Goal: Check status: Check status

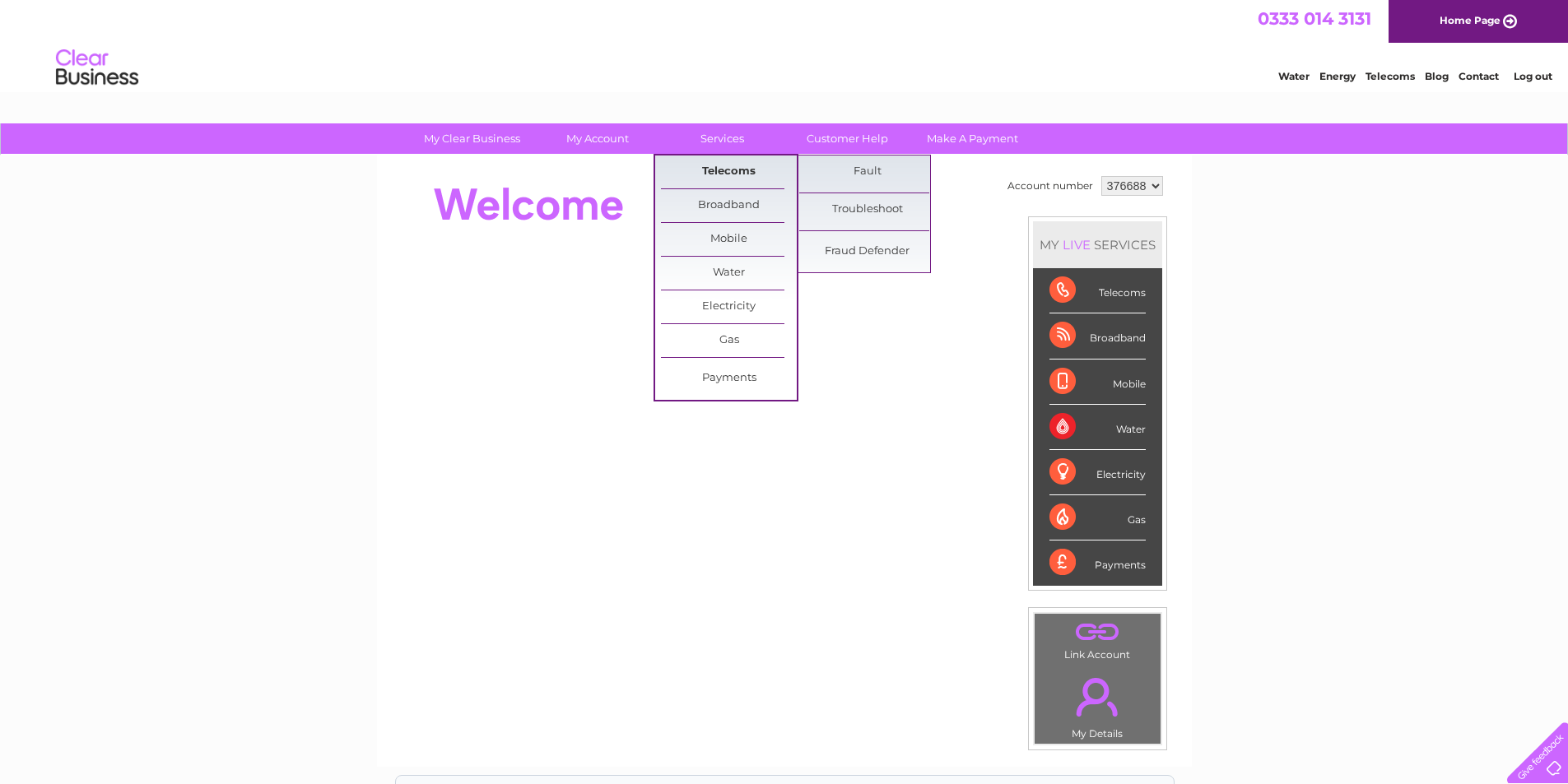
click at [761, 165] on link "Telecoms" at bounding box center [728, 171] width 136 height 33
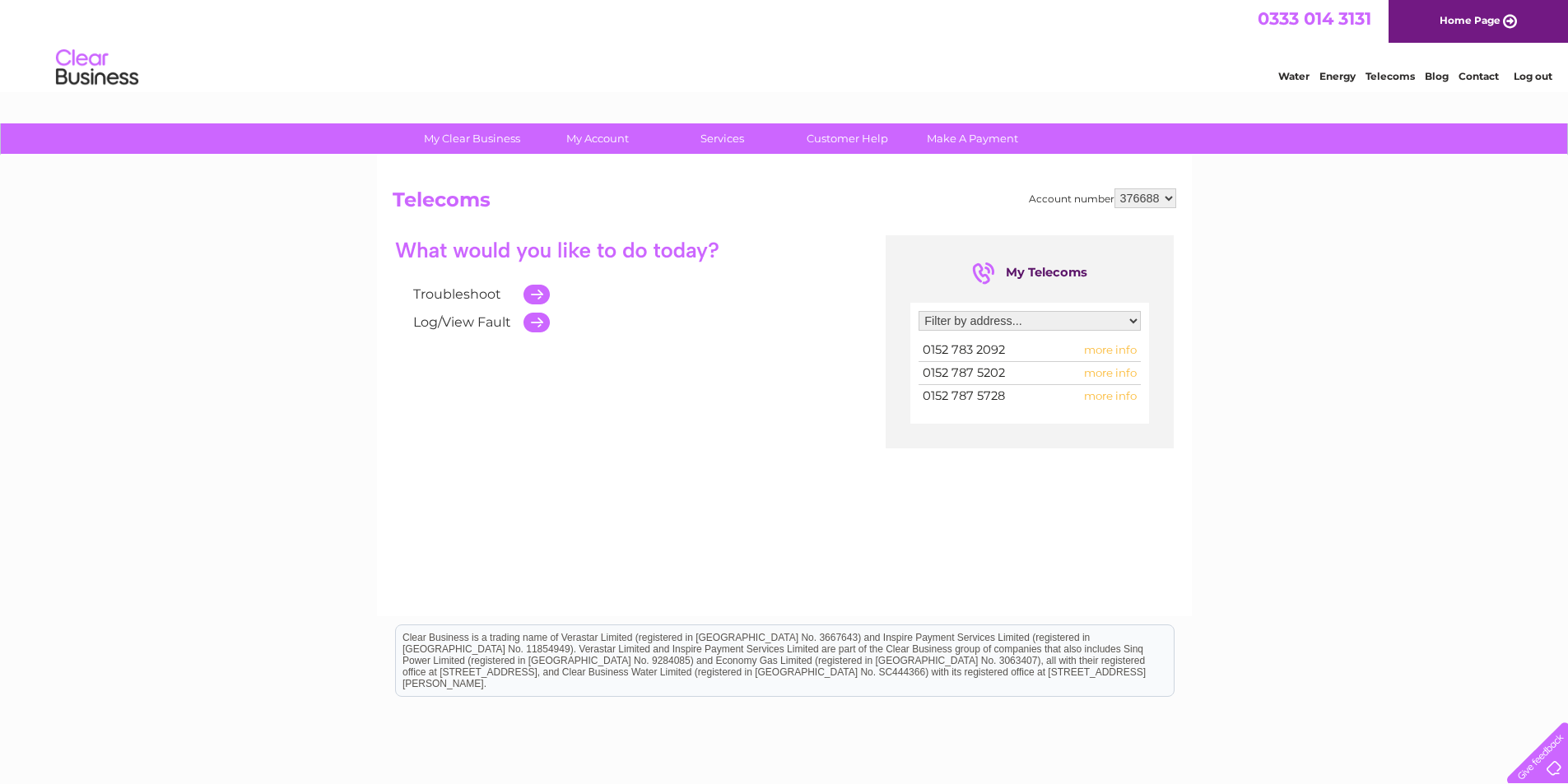
click at [979, 316] on select "Filter by address... [STREET_ADDRESS][PERSON_NAME][PERSON_NAME]" at bounding box center [1029, 321] width 222 height 19
click at [759, 337] on div "Troubleshoot Log/View Fault" at bounding box center [627, 286] width 470 height 101
click at [1111, 352] on span "more info" at bounding box center [1110, 350] width 52 height 14
click at [1105, 351] on span "more info" at bounding box center [1110, 350] width 52 height 14
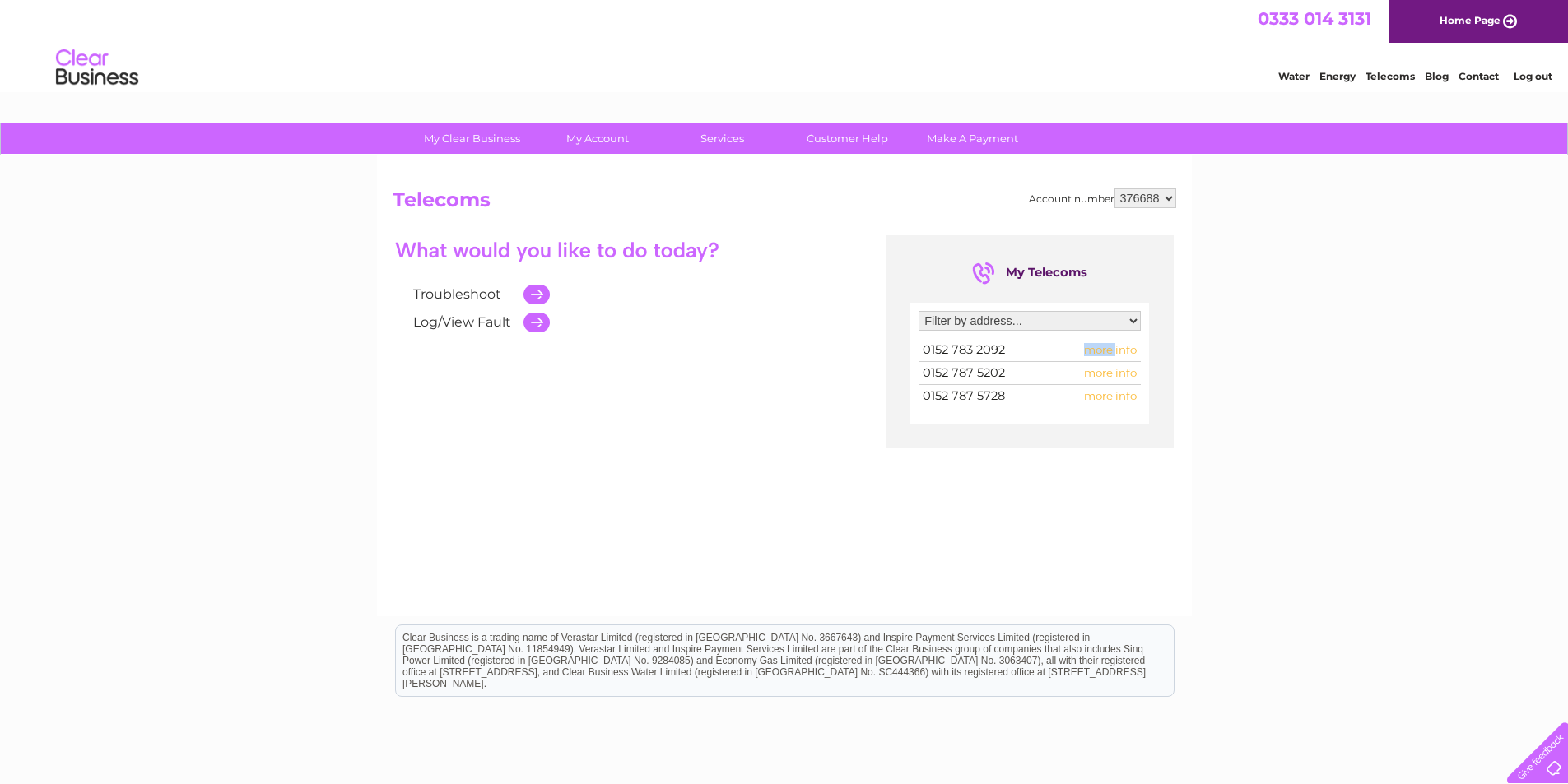
click at [1103, 351] on span "more info" at bounding box center [1110, 350] width 52 height 14
click at [968, 318] on select "Filter by address... [STREET_ADDRESS][PERSON_NAME][PERSON_NAME]" at bounding box center [1029, 321] width 222 height 19
click at [884, 320] on div "Troubleshoot Log/View Fault My Telecoms Filter by address... [STREET_ADDRESS][P…" at bounding box center [784, 396] width 783 height 321
click at [974, 318] on select "Filter by address... [STREET_ADDRESS][PERSON_NAME][PERSON_NAME]" at bounding box center [1029, 321] width 222 height 19
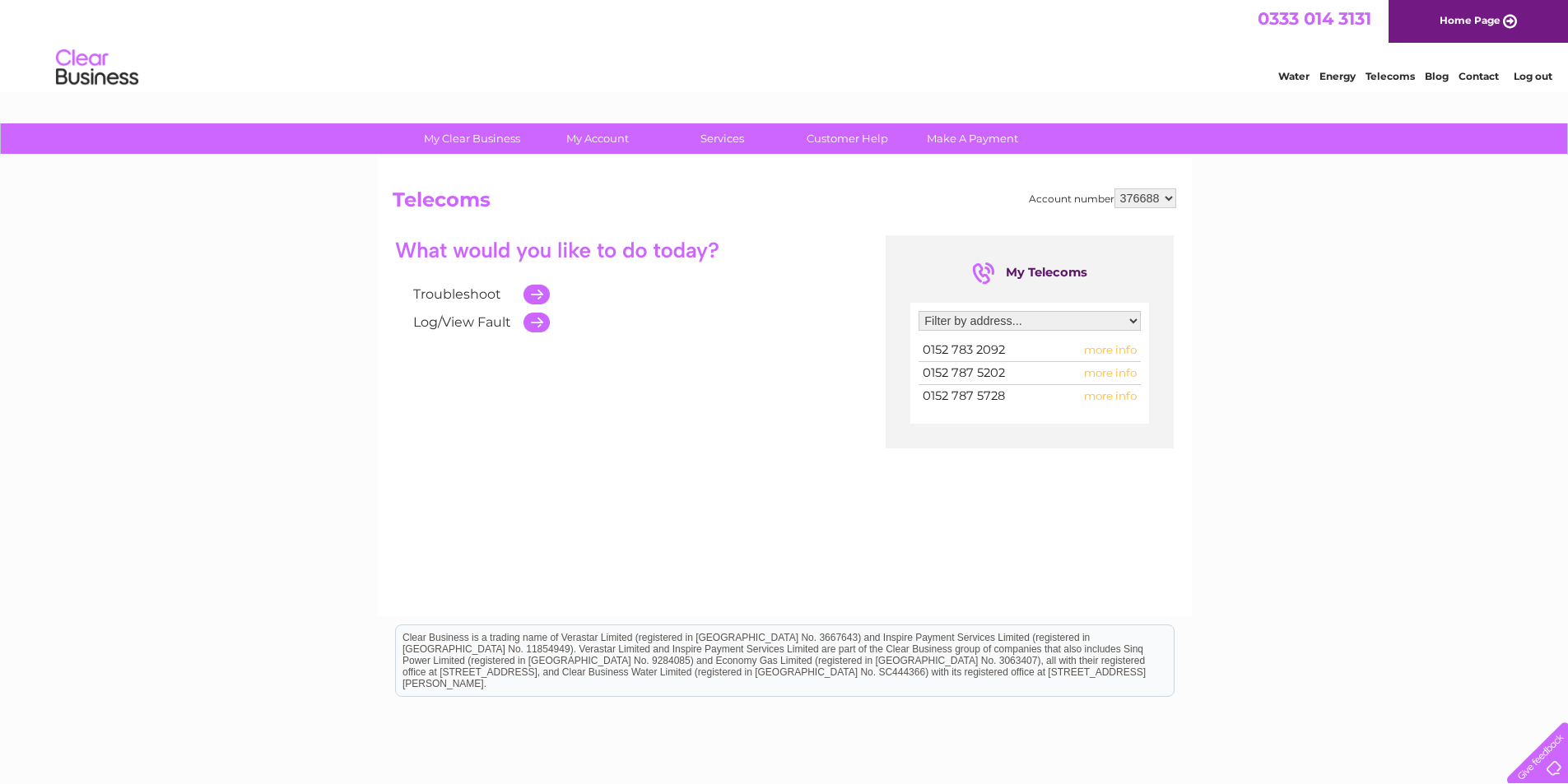
select select "1344874"
click at [918, 311] on select "Filter by address... [STREET_ADDRESS][PERSON_NAME][PERSON_NAME]" at bounding box center [1029, 321] width 222 height 19
click at [741, 315] on div "Troubleshoot Log/View Fault" at bounding box center [627, 286] width 470 height 101
